Goal: Download file/media

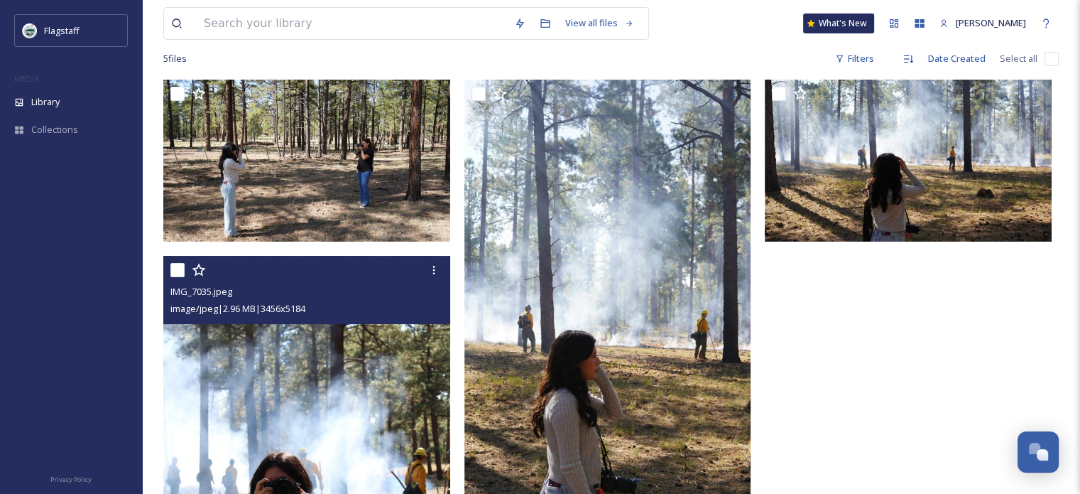
scroll to position [96, 0]
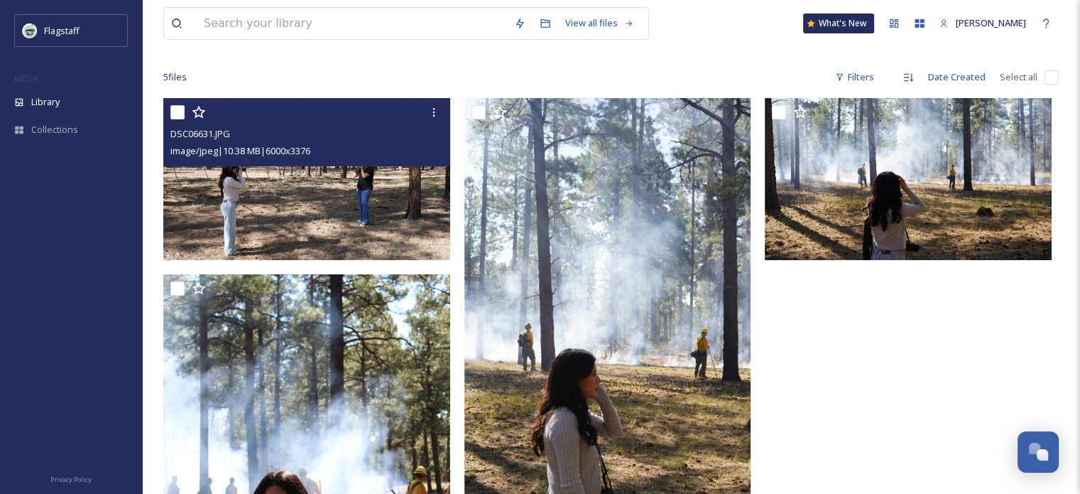
click at [364, 203] on img at bounding box center [306, 178] width 287 height 161
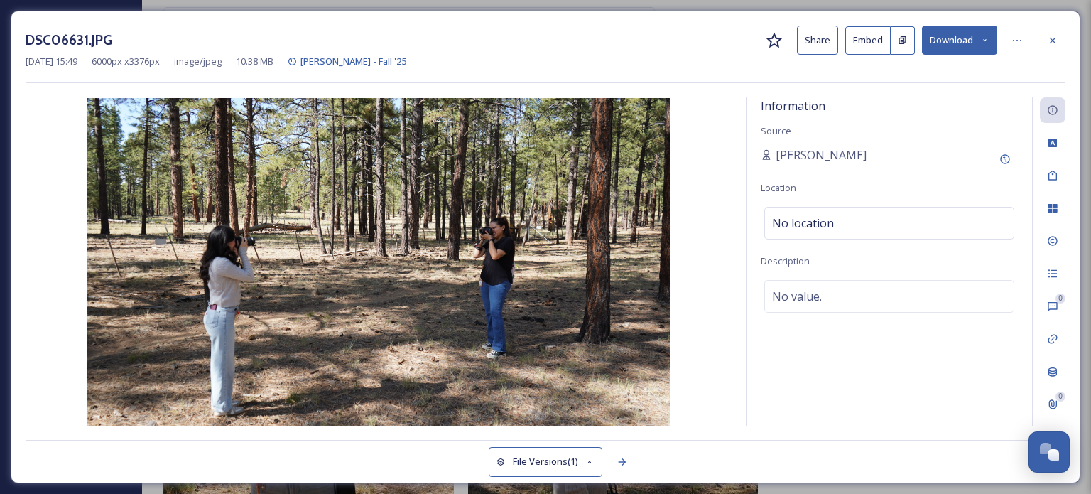
click at [966, 37] on button "Download" at bounding box center [959, 40] width 75 height 29
click at [1062, 46] on div at bounding box center [1053, 41] width 26 height 26
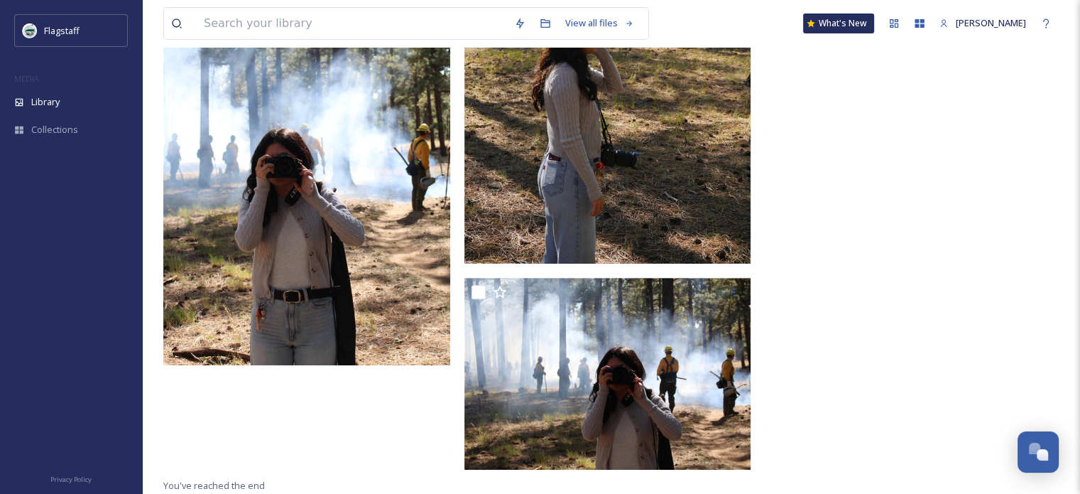
scroll to position [440, 0]
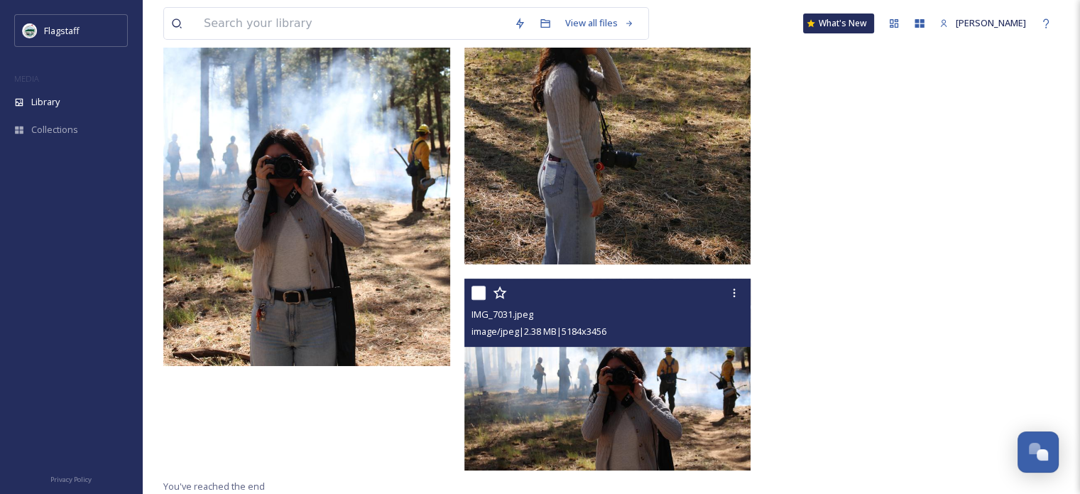
click at [612, 394] on img at bounding box center [607, 374] width 287 height 192
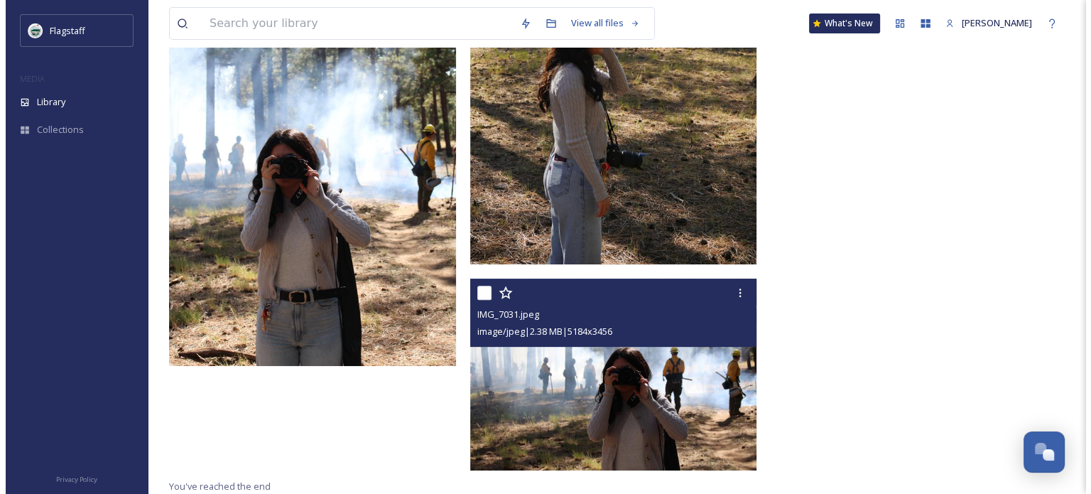
scroll to position [335, 0]
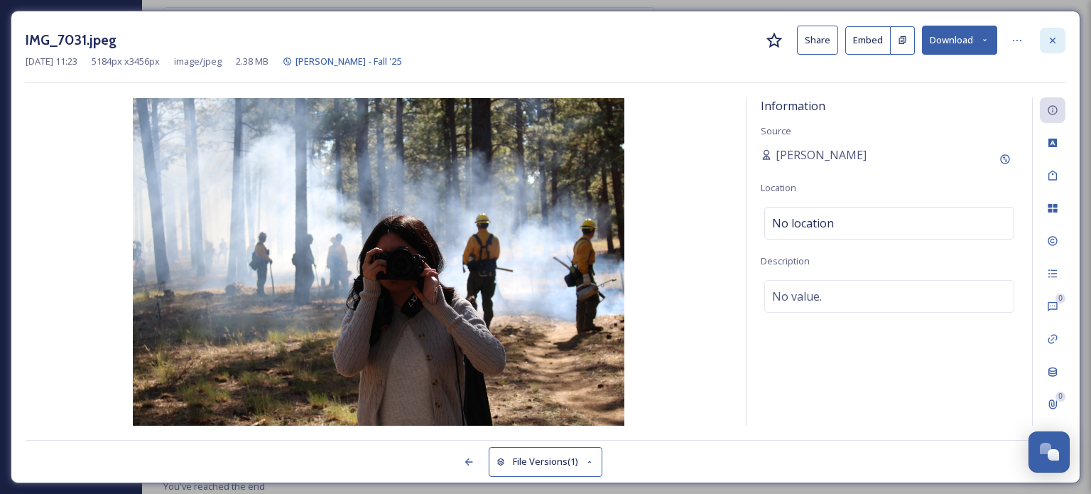
click at [1062, 45] on div at bounding box center [1053, 41] width 26 height 26
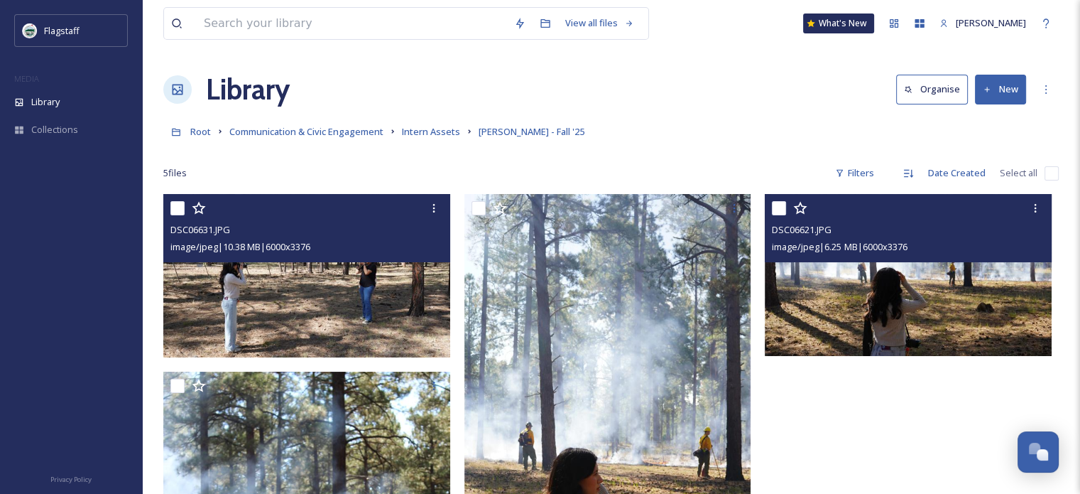
click at [884, 312] on img at bounding box center [908, 274] width 287 height 161
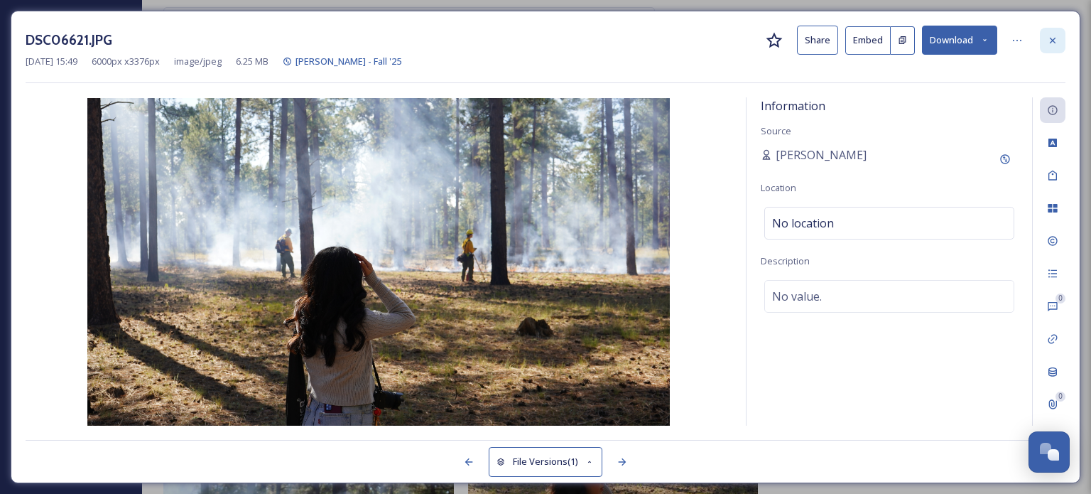
click at [1055, 45] on icon at bounding box center [1052, 40] width 11 height 11
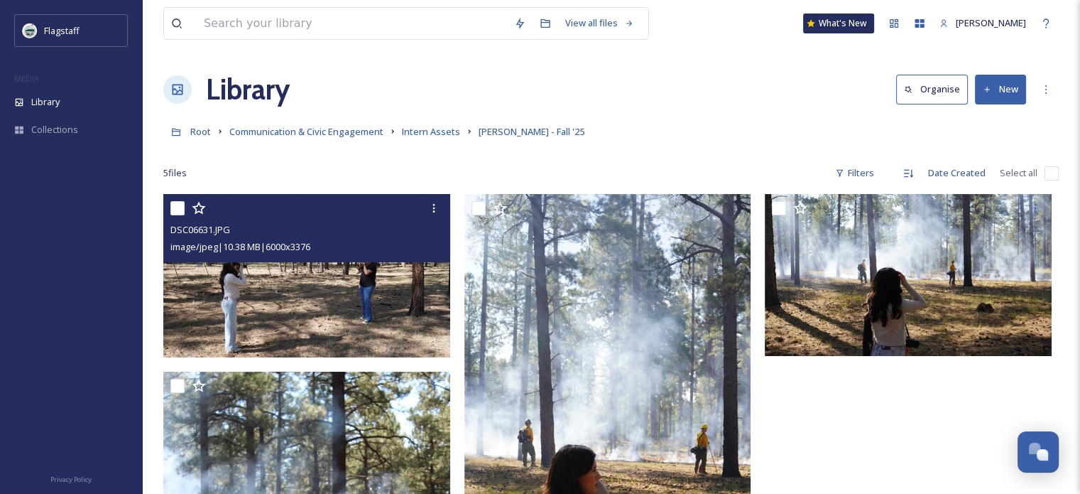
click at [396, 289] on img at bounding box center [308, 275] width 290 height 163
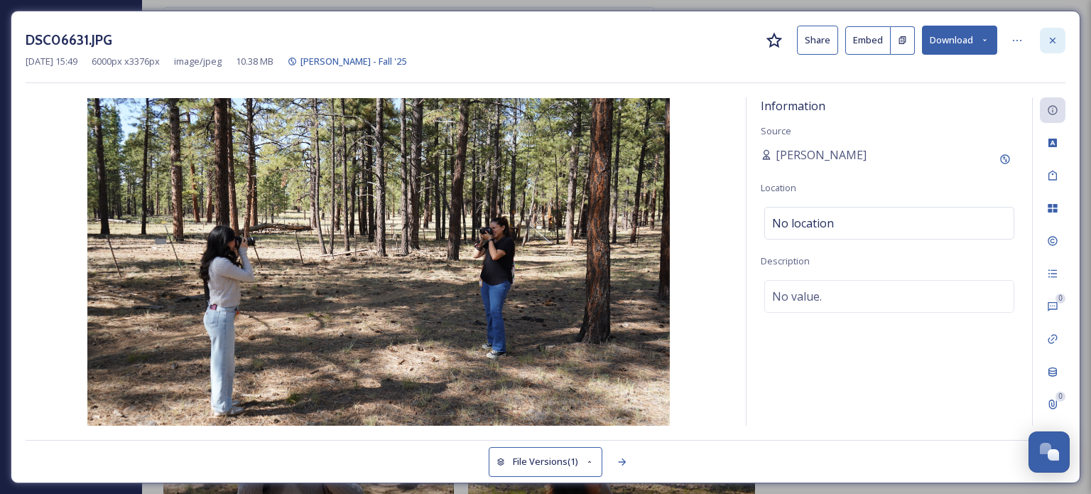
click at [1051, 40] on icon at bounding box center [1053, 40] width 6 height 6
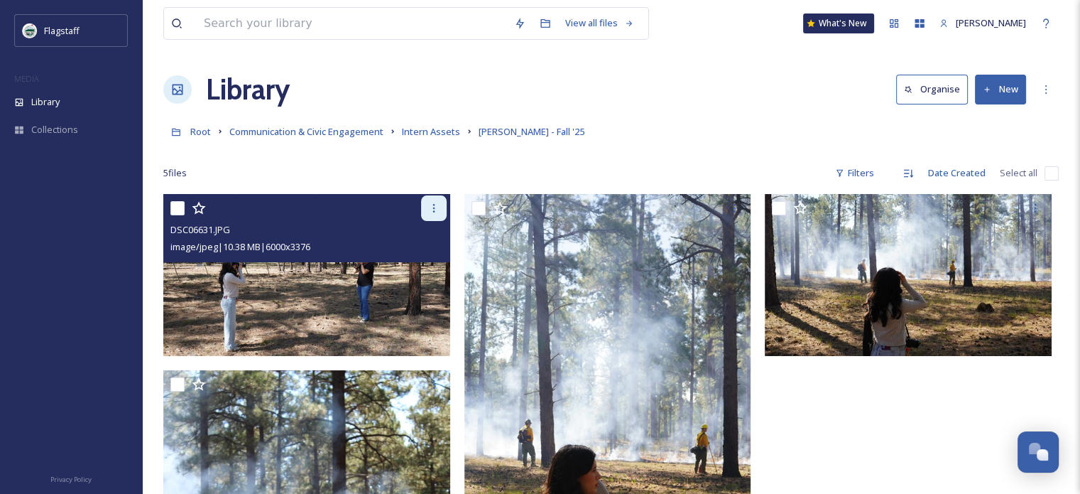
click at [428, 215] on div at bounding box center [434, 208] width 26 height 26
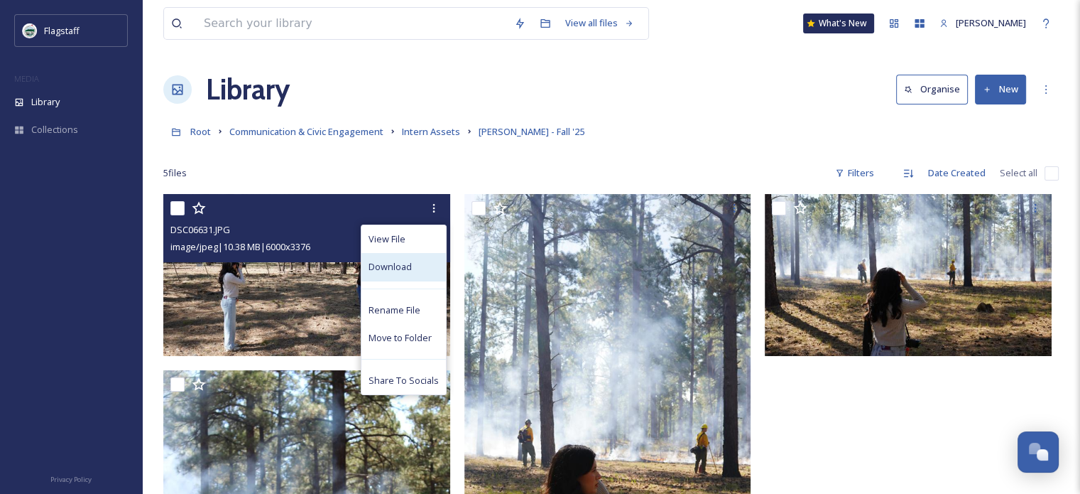
click at [404, 271] on span "Download" at bounding box center [390, 266] width 43 height 13
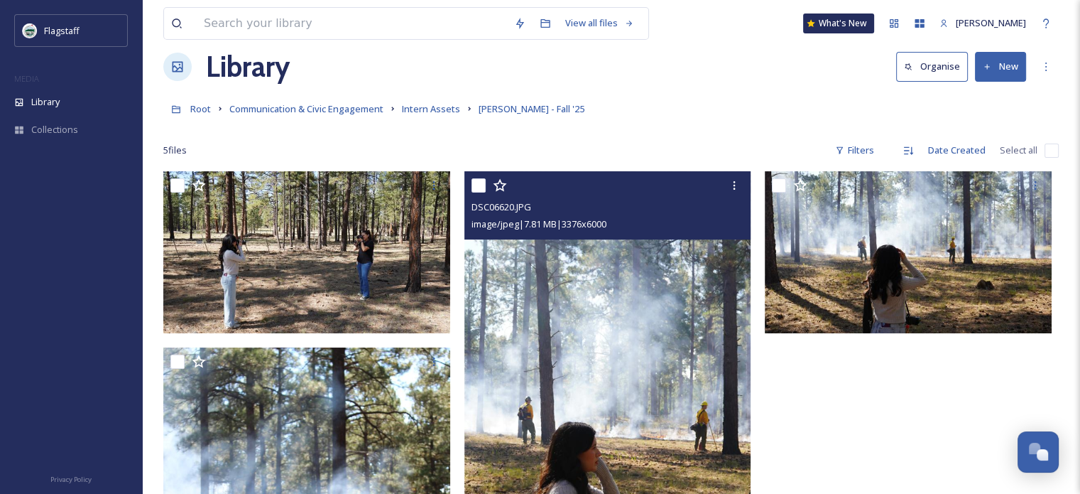
scroll to position [16, 0]
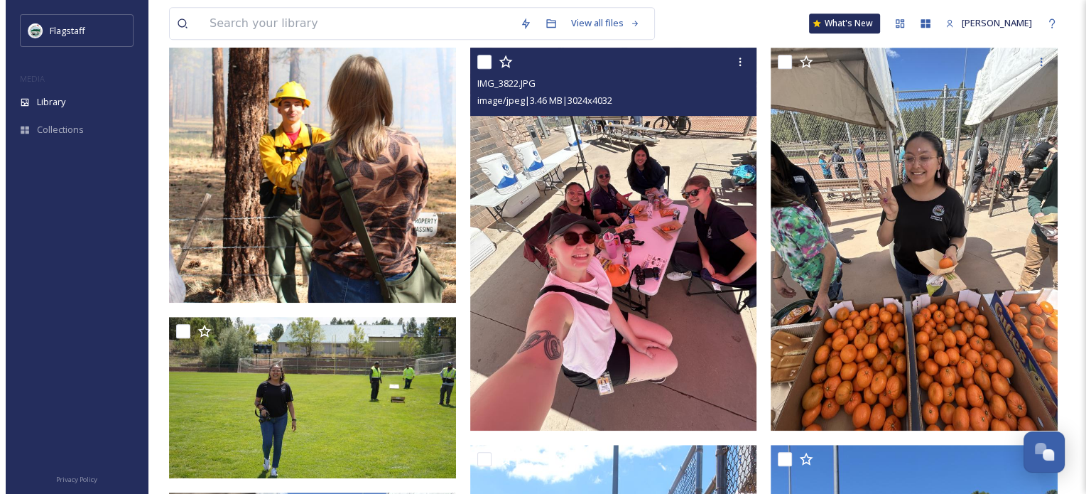
scroll to position [704, 0]
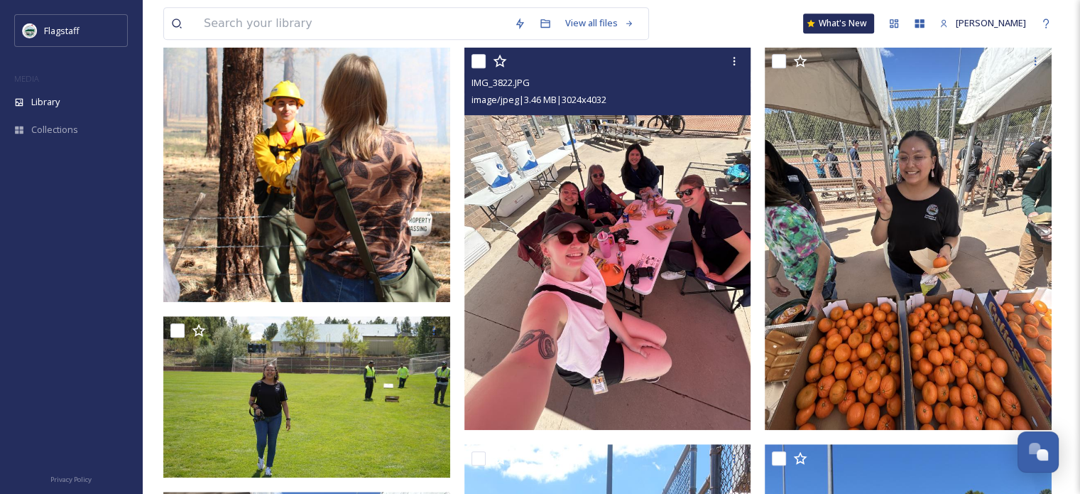
click at [658, 275] on img at bounding box center [607, 238] width 287 height 382
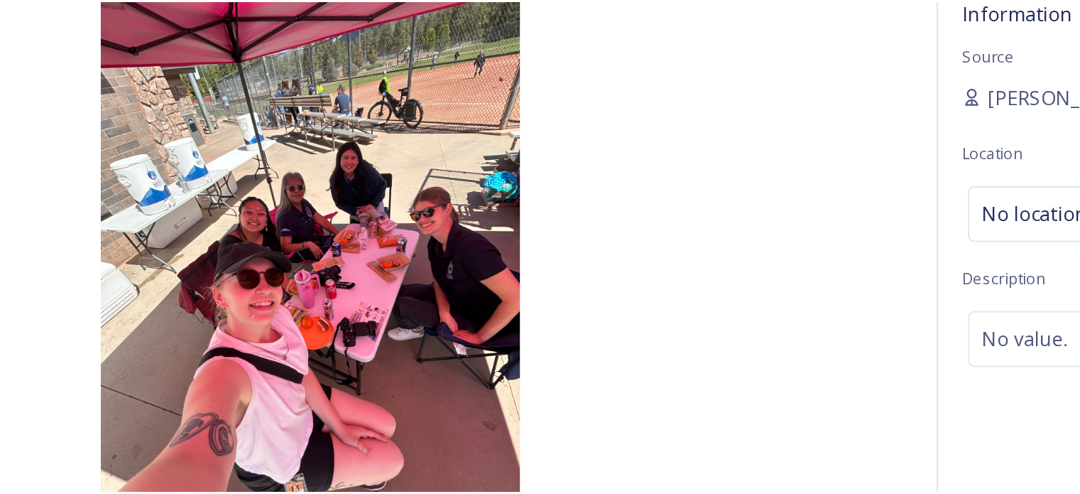
scroll to position [704, 0]
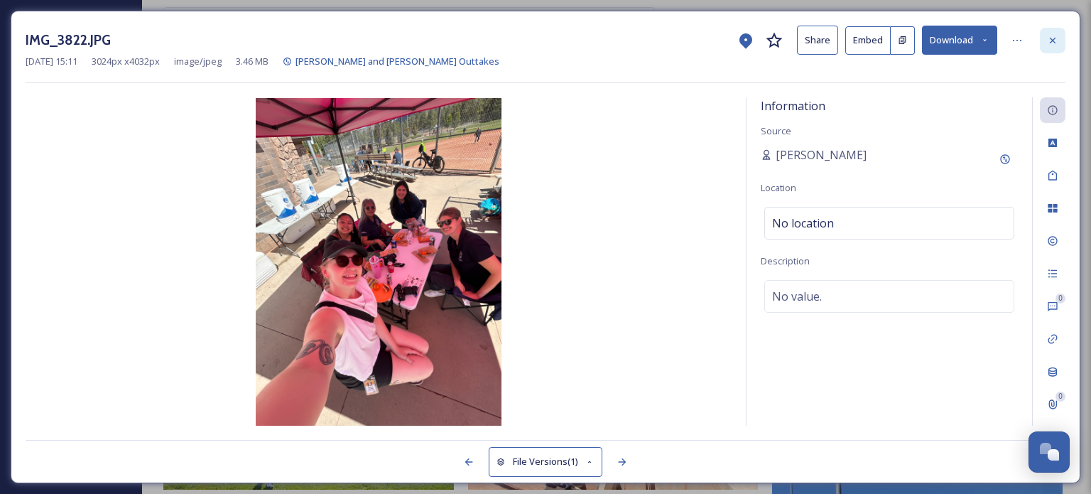
click at [1063, 42] on div at bounding box center [1053, 41] width 26 height 26
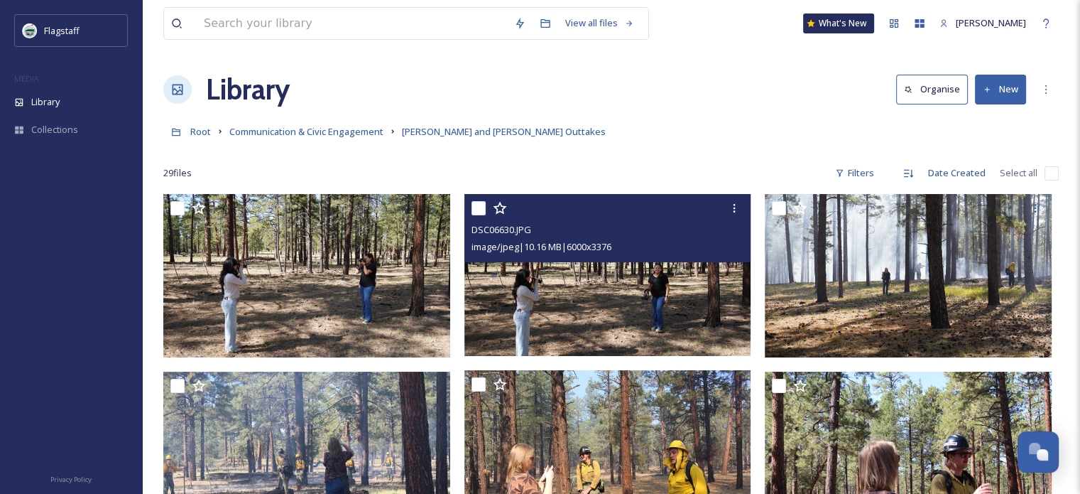
click at [617, 313] on img at bounding box center [607, 274] width 287 height 161
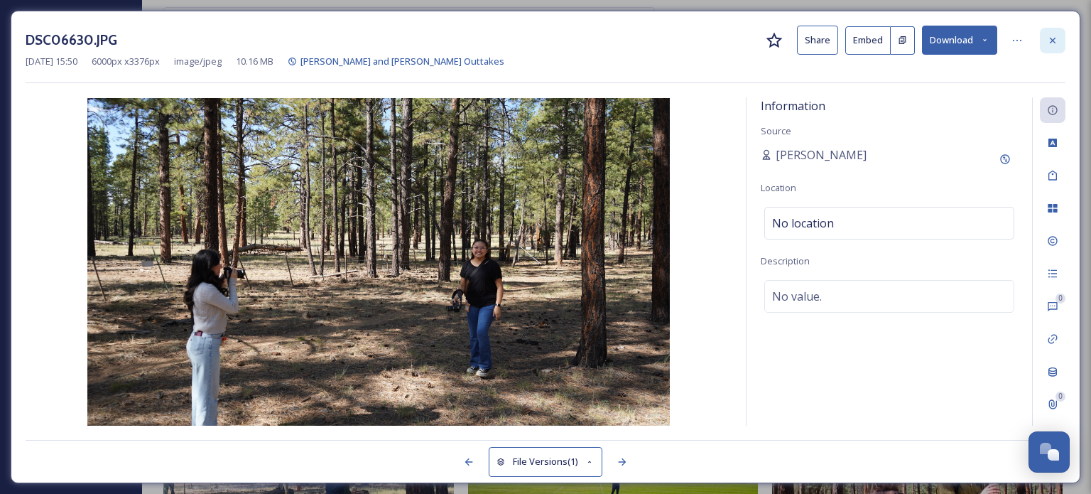
click at [1054, 37] on icon at bounding box center [1052, 40] width 11 height 11
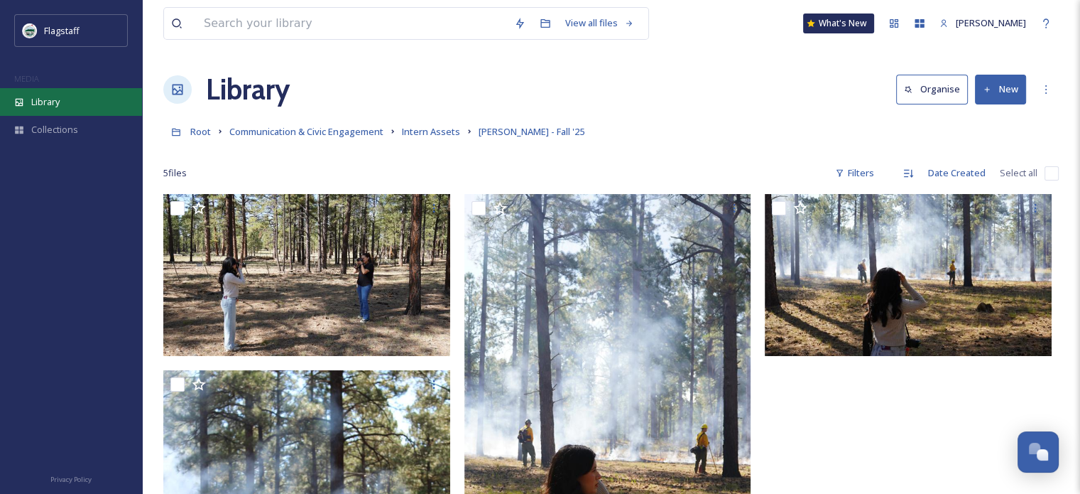
click at [32, 98] on span "Library" at bounding box center [45, 101] width 28 height 13
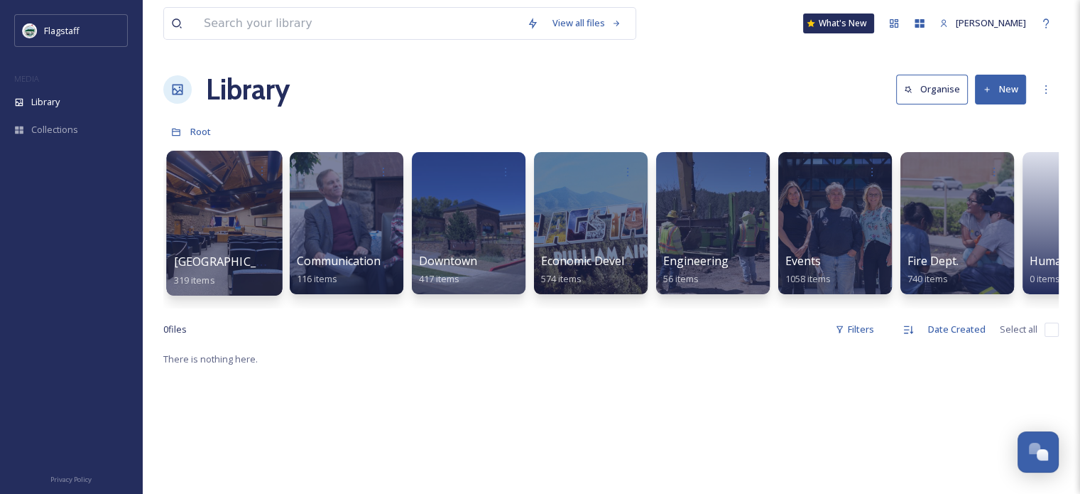
click at [213, 205] on div at bounding box center [224, 223] width 116 height 145
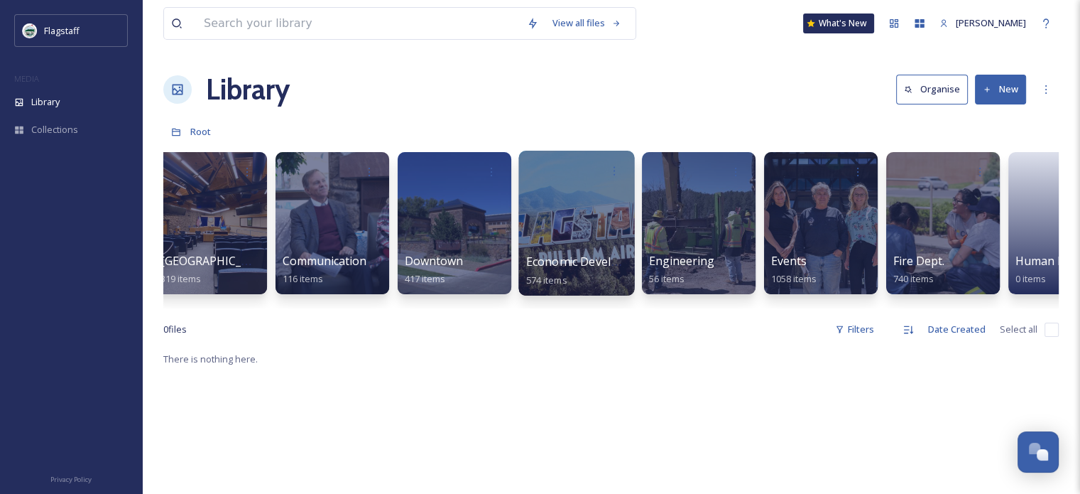
scroll to position [0, 17]
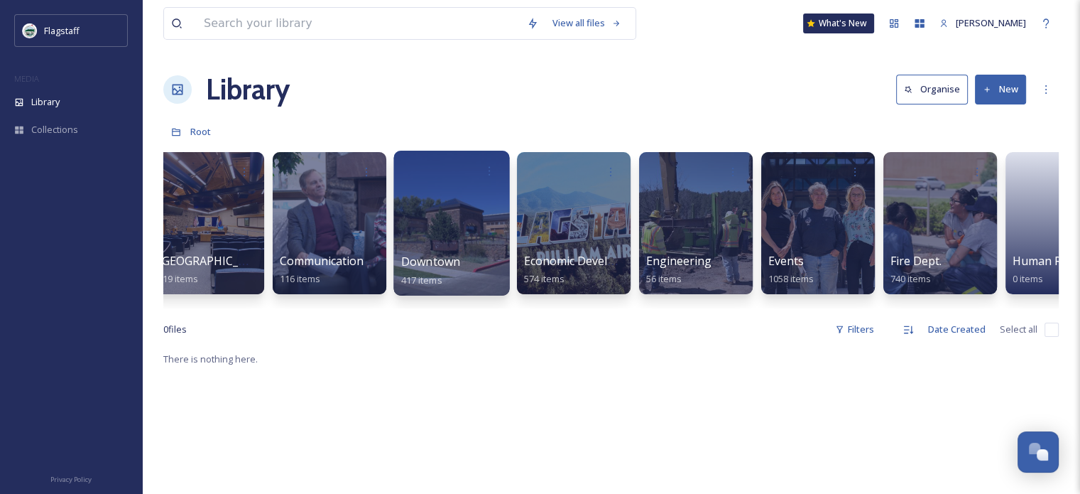
click at [445, 232] on div at bounding box center [451, 223] width 116 height 145
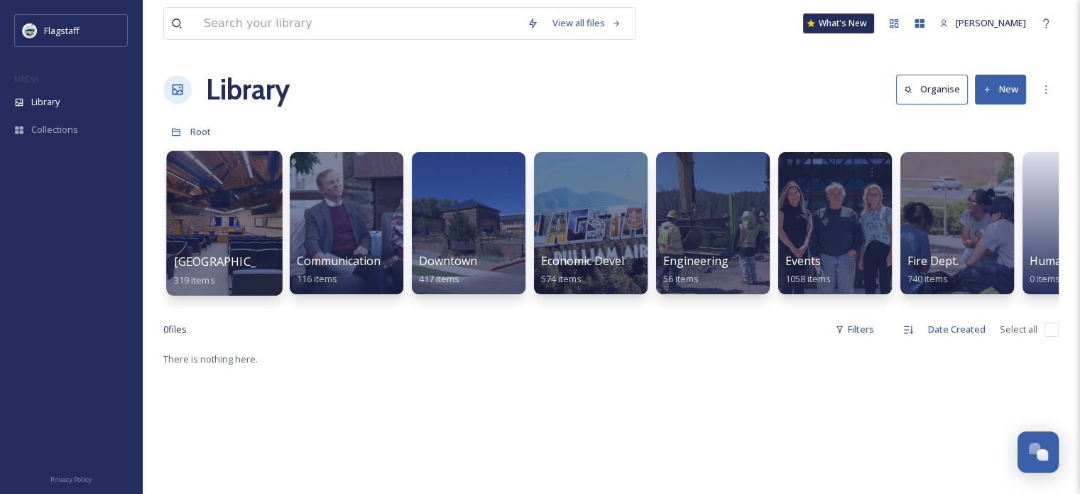
click at [229, 226] on div at bounding box center [224, 223] width 116 height 145
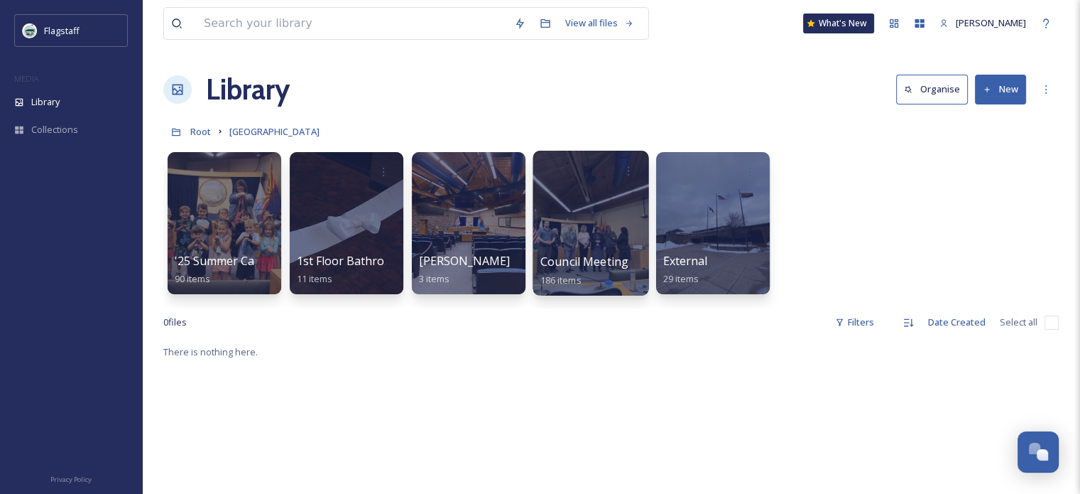
click at [560, 256] on span "Council Meeting" at bounding box center [584, 262] width 88 height 16
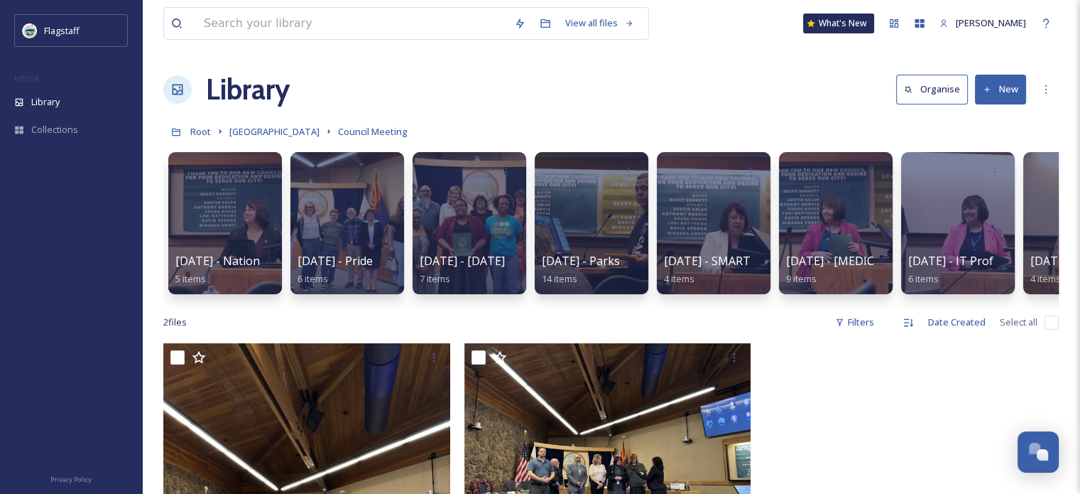
scroll to position [0, 1548]
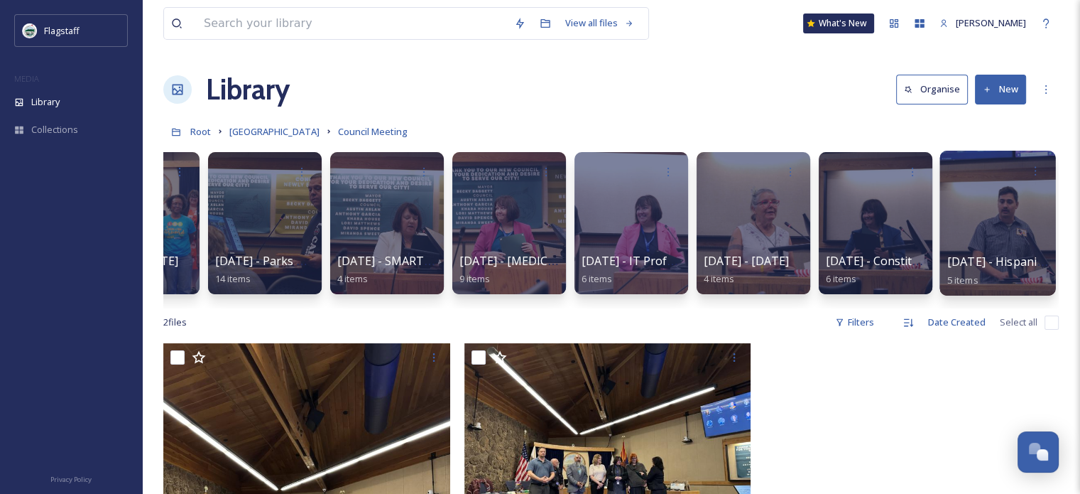
click at [986, 223] on div at bounding box center [998, 223] width 116 height 145
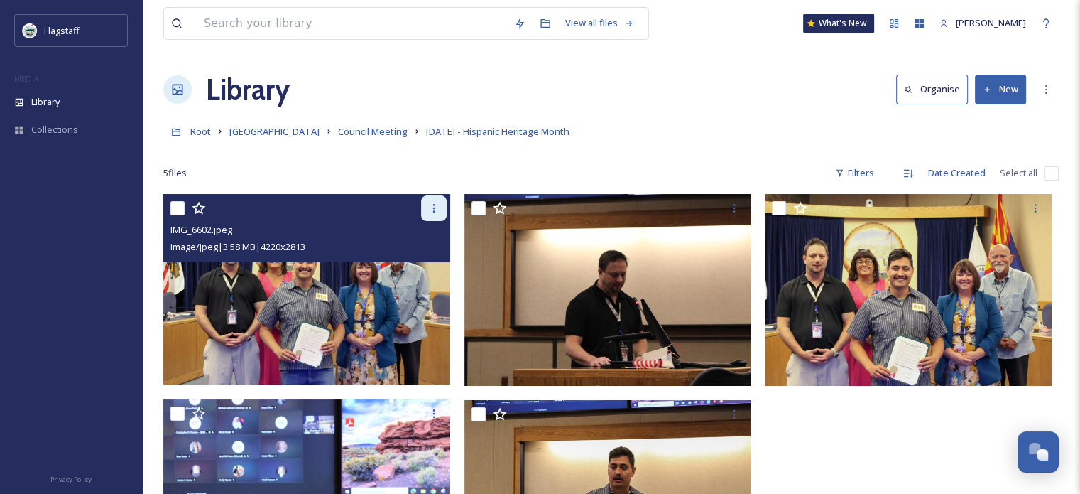
click at [437, 214] on div at bounding box center [434, 208] width 26 height 26
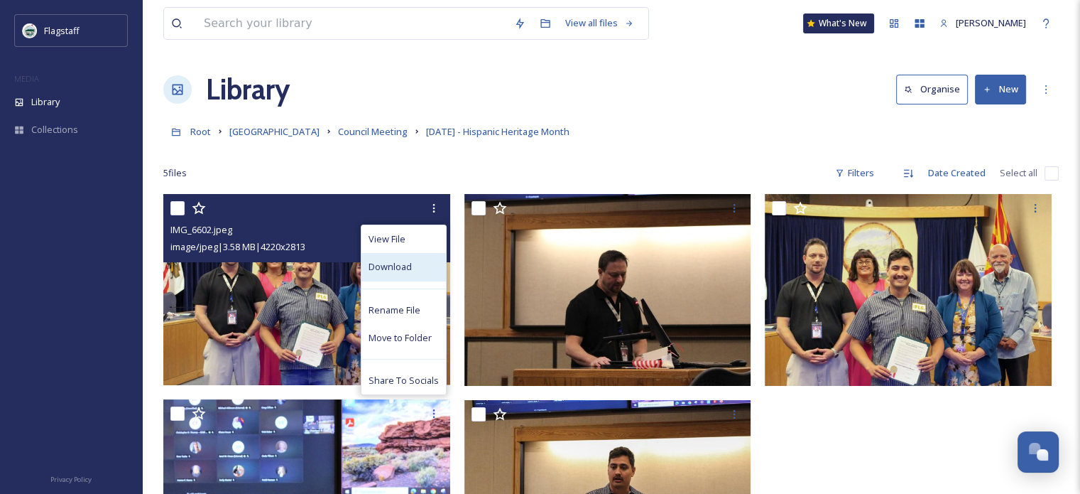
click at [392, 271] on span "Download" at bounding box center [390, 266] width 43 height 13
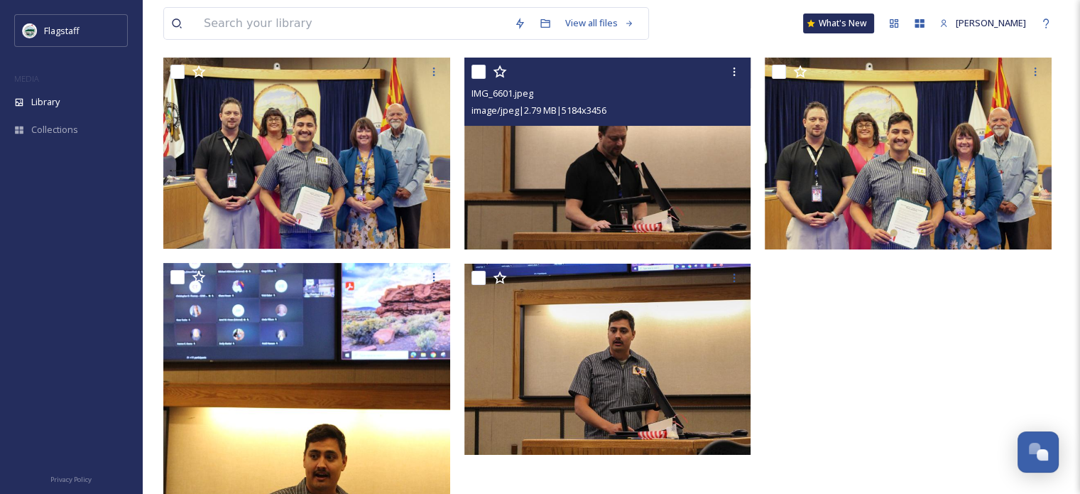
scroll to position [80, 0]
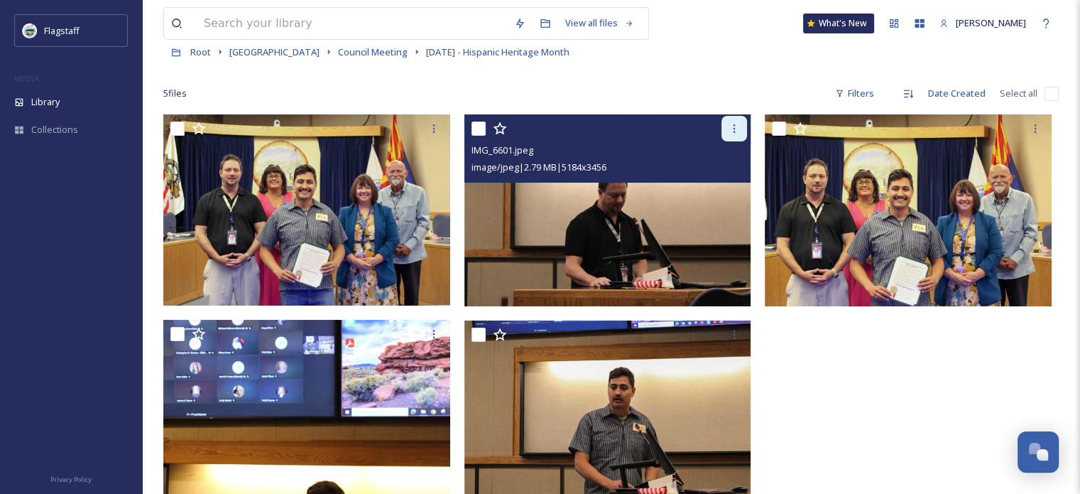
click at [736, 130] on icon at bounding box center [734, 128] width 11 height 11
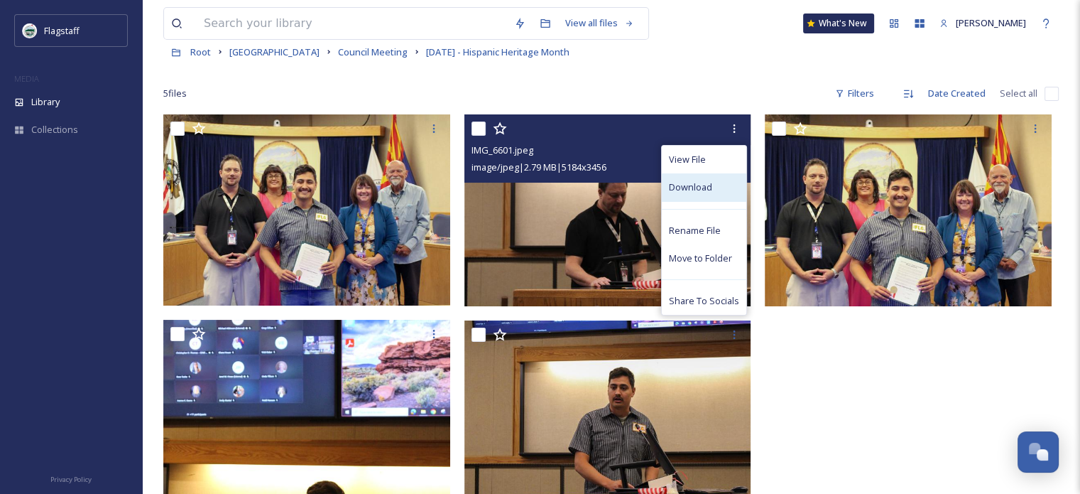
click at [707, 193] on div "Download" at bounding box center [704, 187] width 85 height 28
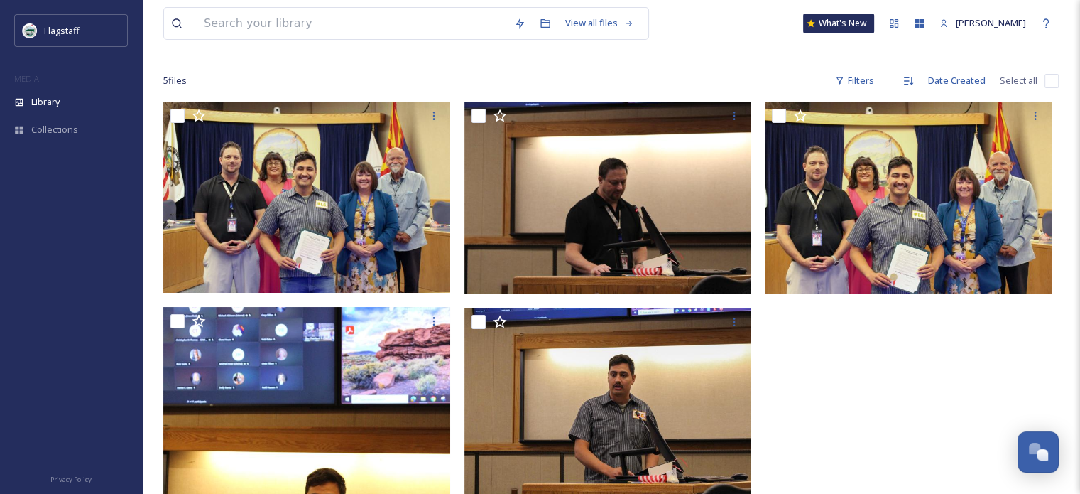
scroll to position [88, 0]
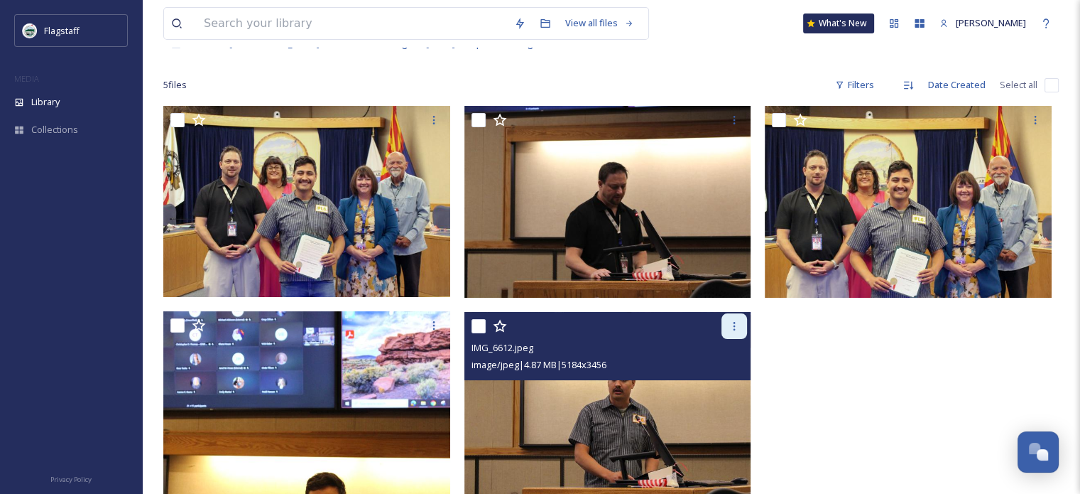
click at [732, 331] on div at bounding box center [735, 326] width 26 height 26
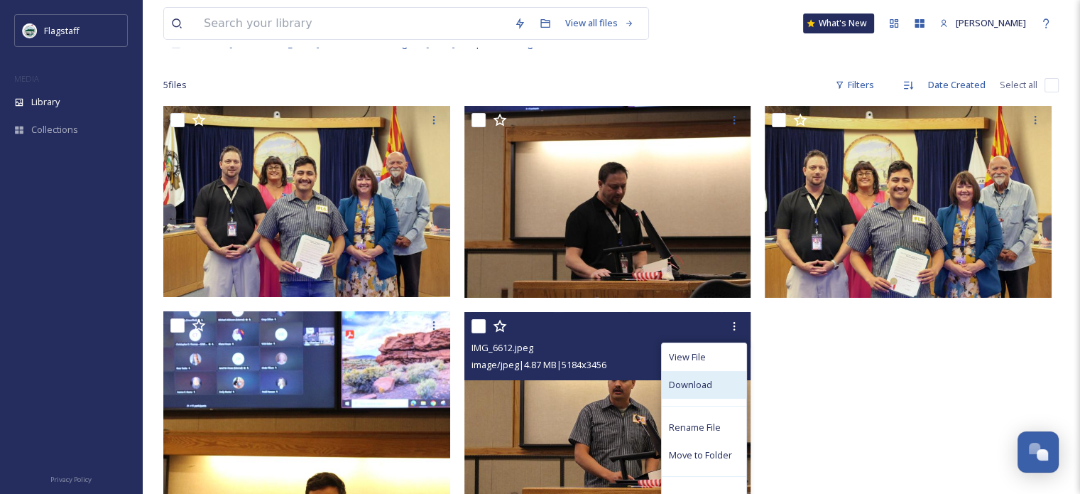
click at [717, 384] on div "Download" at bounding box center [704, 385] width 85 height 28
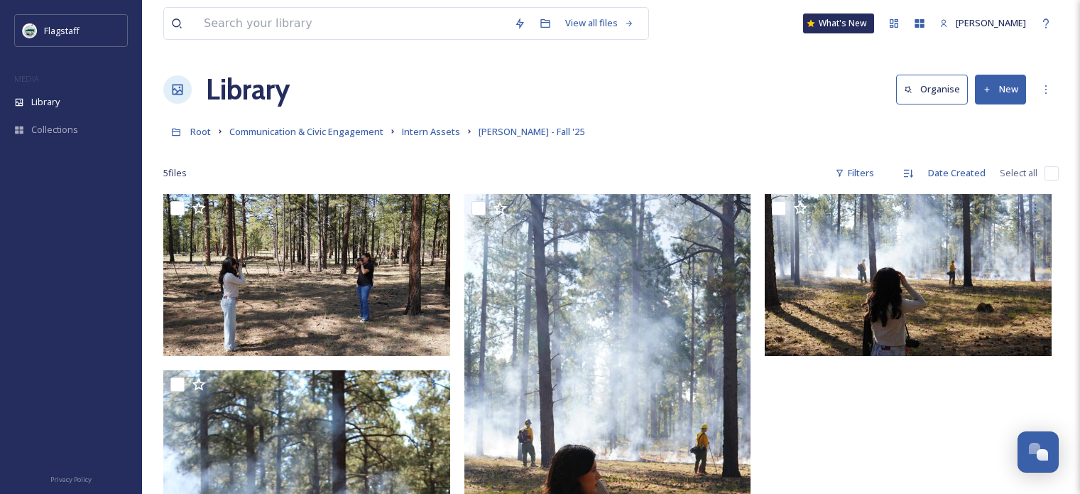
scroll to position [16, 0]
